Goal: Information Seeking & Learning: Learn about a topic

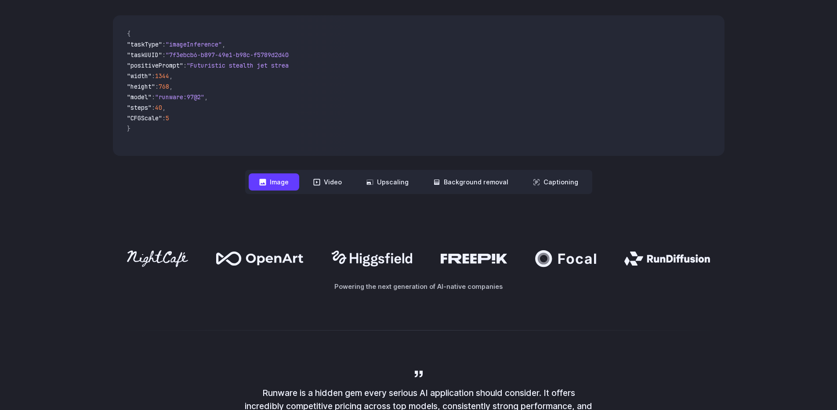
scroll to position [427, 0]
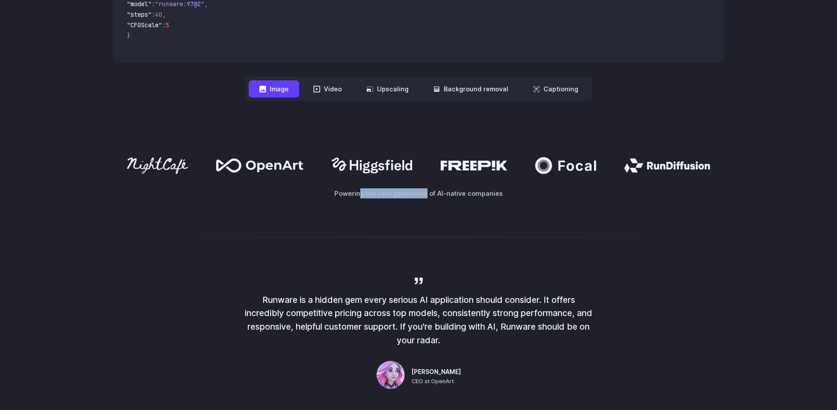
drag, startPoint x: 365, startPoint y: 195, endPoint x: 437, endPoint y: 197, distance: 72.0
click at [426, 199] on p "Powering the next generation of AI-native companies" at bounding box center [418, 193] width 611 height 10
click at [451, 195] on p "Powering the next generation of AI-native companies" at bounding box center [418, 193] width 611 height 10
drag, startPoint x: 414, startPoint y: 197, endPoint x: 450, endPoint y: 195, distance: 36.1
click at [436, 196] on p "Powering the next generation of AI-native companies" at bounding box center [418, 193] width 611 height 10
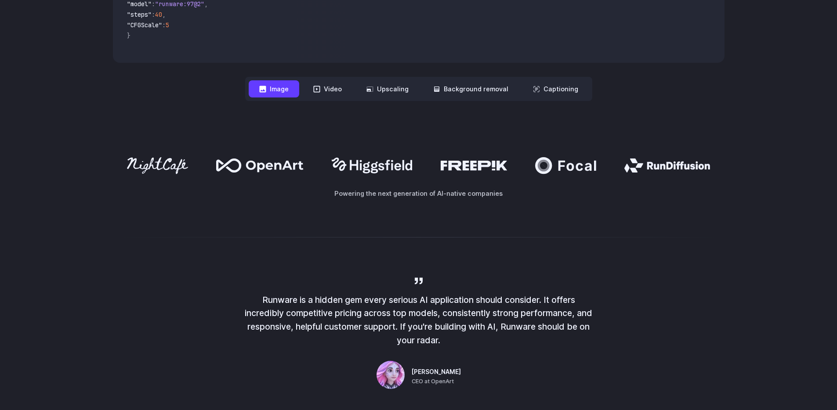
click at [462, 194] on p "Powering the next generation of AI-native companies" at bounding box center [418, 193] width 611 height 10
drag, startPoint x: 425, startPoint y: 193, endPoint x: 500, endPoint y: 195, distance: 74.7
click at [471, 196] on p "Powering the next generation of AI-native companies" at bounding box center [418, 193] width 611 height 10
click at [509, 195] on p "Powering the next generation of AI-native companies" at bounding box center [418, 193] width 611 height 10
drag, startPoint x: 438, startPoint y: 194, endPoint x: 509, endPoint y: 194, distance: 70.7
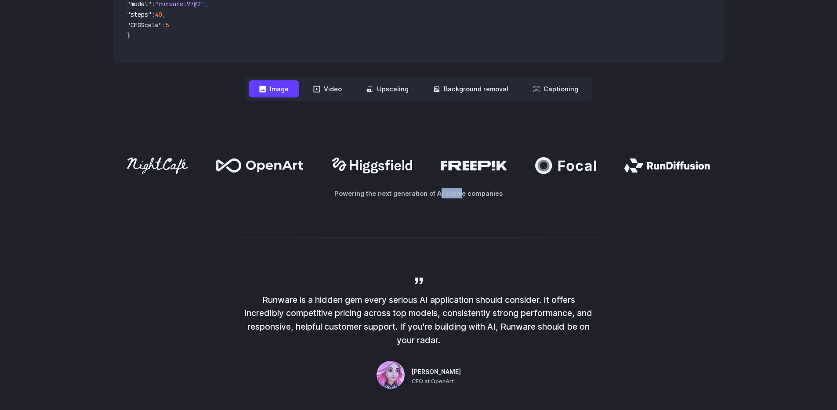
click at [484, 195] on p "Powering the next generation of AI-native companies" at bounding box center [418, 193] width 611 height 10
click at [513, 193] on p "Powering the next generation of AI-native companies" at bounding box center [418, 193] width 611 height 10
drag, startPoint x: 426, startPoint y: 196, endPoint x: 510, endPoint y: 196, distance: 83.4
click at [479, 197] on p "Powering the next generation of AI-native companies" at bounding box center [418, 193] width 611 height 10
click at [516, 196] on p "Powering the next generation of AI-native companies" at bounding box center [418, 193] width 611 height 10
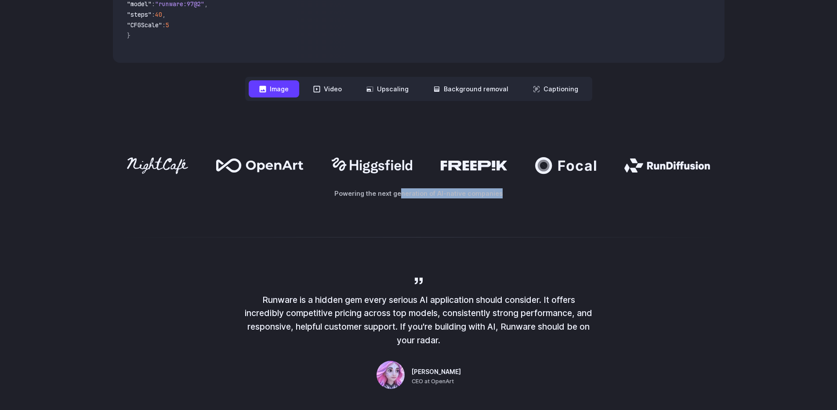
drag, startPoint x: 403, startPoint y: 195, endPoint x: 511, endPoint y: 201, distance: 107.7
click at [499, 201] on div "Powering the next generation of AI-native companies" at bounding box center [418, 177] width 837 height 97
drag, startPoint x: 439, startPoint y: 205, endPoint x: 468, endPoint y: 205, distance: 29.0
click at [468, 205] on div "Powering the next generation of AI-native companies" at bounding box center [418, 177] width 837 height 97
drag, startPoint x: 339, startPoint y: 195, endPoint x: 469, endPoint y: 197, distance: 129.6
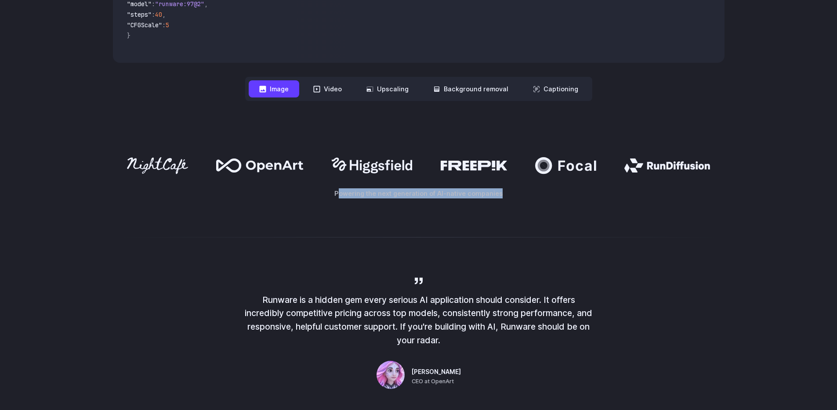
click at [464, 199] on p "Powering the next generation of AI-native companies" at bounding box center [418, 193] width 611 height 10
click at [468, 197] on p "Powering the next generation of AI-native companies" at bounding box center [418, 193] width 611 height 10
drag, startPoint x: 365, startPoint y: 195, endPoint x: 497, endPoint y: 201, distance: 131.9
click at [492, 201] on div "Powering the next generation of AI-native companies" at bounding box center [418, 177] width 837 height 97
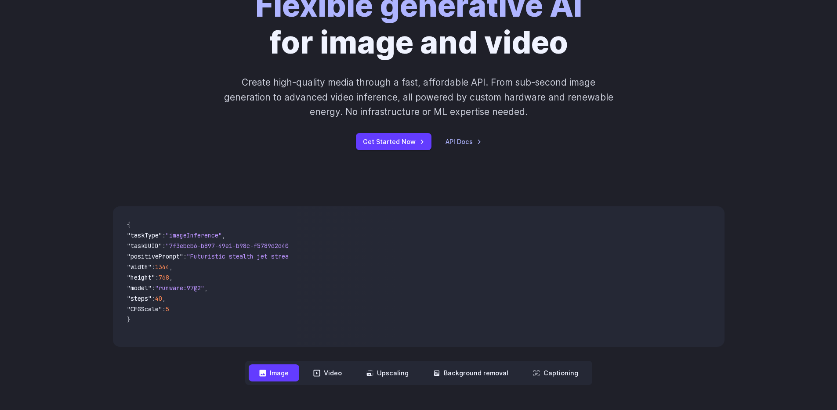
scroll to position [0, 0]
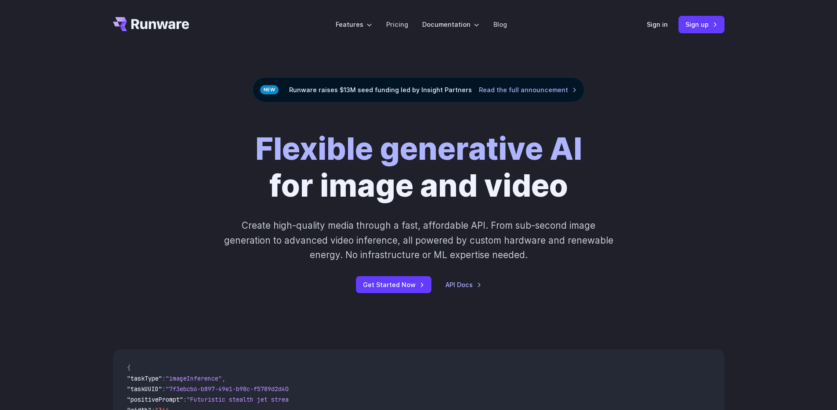
click at [733, 128] on div "Flexible generative AI for image and video Create high-quality media through a …" at bounding box center [418, 211] width 837 height 219
